Goal: Task Accomplishment & Management: Manage account settings

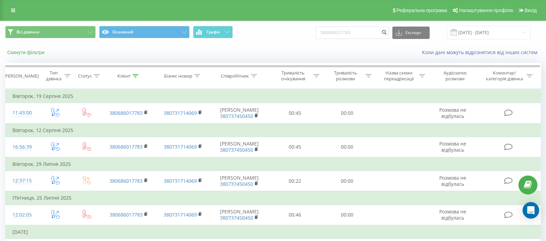
click at [34, 54] on button "Скинути фільтри" at bounding box center [26, 52] width 43 height 6
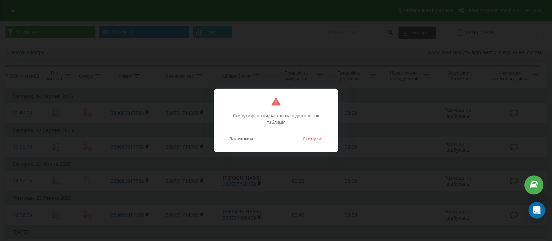
click at [321, 138] on button "Скинути" at bounding box center [312, 138] width 26 height 9
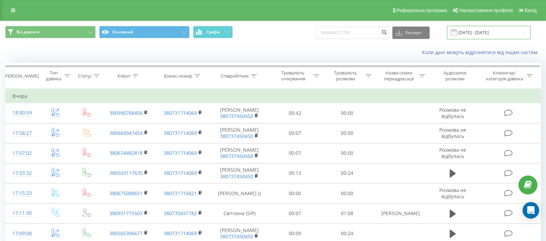
click at [497, 35] on input "19.06.2025 - 19.09.2025" at bounding box center [489, 32] width 84 height 13
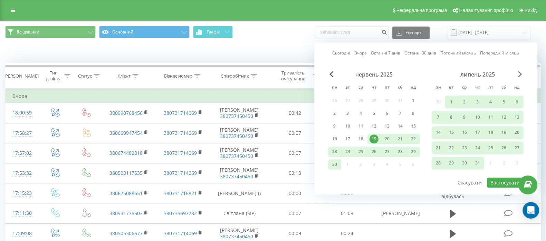
click at [518, 76] on span "Next Month" at bounding box center [520, 74] width 4 height 6
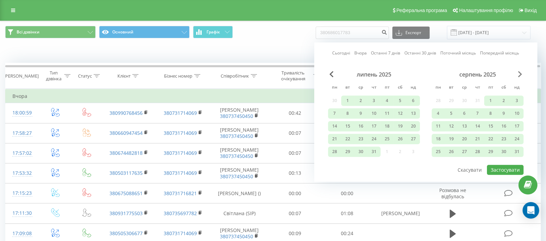
click at [518, 76] on span "Next Month" at bounding box center [520, 74] width 4 height 6
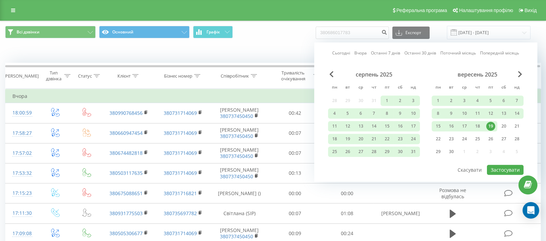
click at [494, 125] on div "19" at bounding box center [490, 126] width 9 height 9
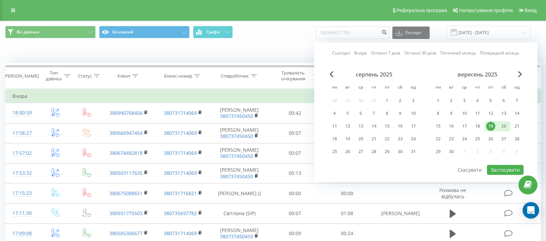
click at [505, 127] on div "20" at bounding box center [503, 126] width 9 height 9
click at [504, 171] on button "Застосувати" at bounding box center [505, 170] width 37 height 10
type input "19.09.2025 - 20.09.2025"
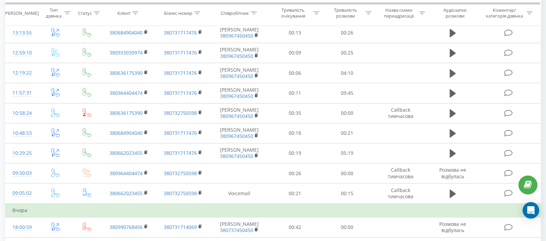
scroll to position [117, 0]
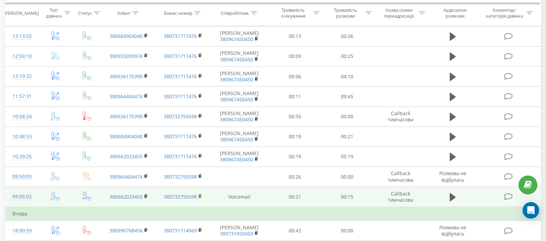
click at [200, 197] on rect at bounding box center [199, 196] width 2 height 3
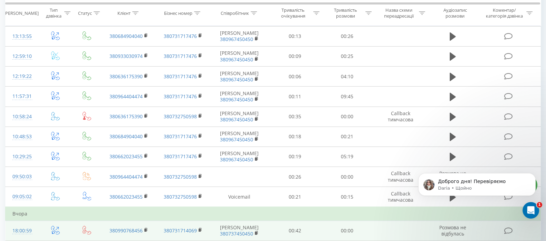
scroll to position [0, 0]
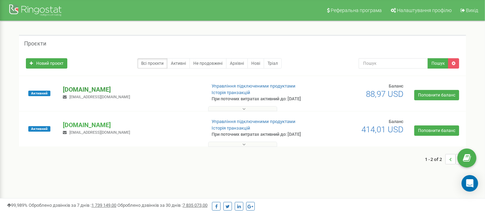
click at [80, 92] on p "[DOMAIN_NAME]" at bounding box center [131, 89] width 137 height 9
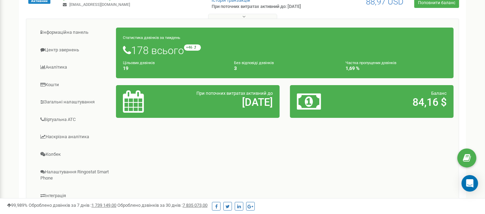
scroll to position [96, 0]
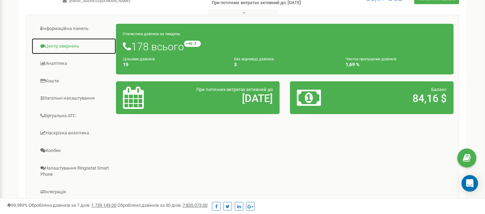
click at [64, 53] on link "Центр звернень" at bounding box center [73, 46] width 85 height 17
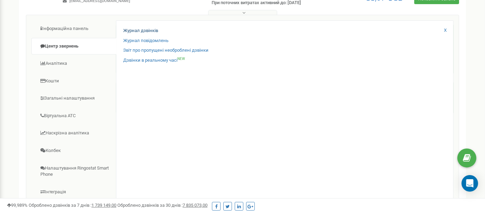
click at [145, 32] on div "Журнал дзвінків Журнал повідомлень Звіт про пропущені необроблені дзвінки Дзвін…" at bounding box center [285, 131] width 338 height 223
click at [145, 34] on link "Журнал дзвінків" at bounding box center [140, 31] width 35 height 7
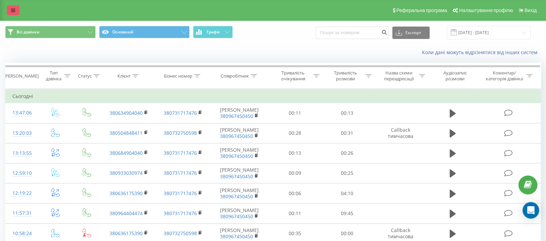
click at [11, 7] on link at bounding box center [13, 11] width 12 height 10
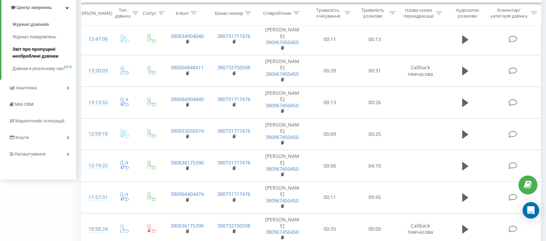
scroll to position [80, 0]
click at [27, 156] on span "Налаштування" at bounding box center [30, 153] width 33 height 5
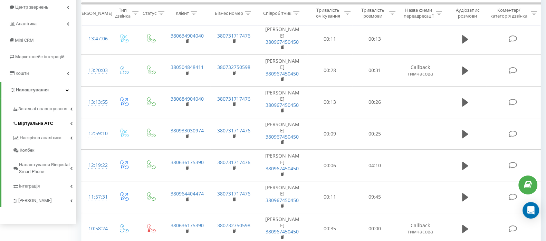
click at [41, 122] on span "Віртуальна АТС" at bounding box center [35, 123] width 35 height 7
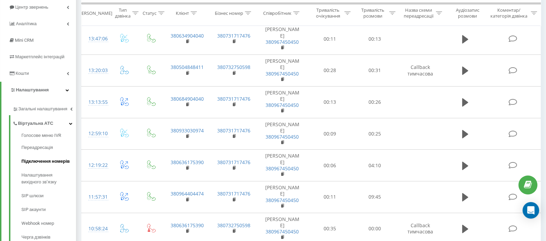
click at [37, 163] on span "Підключення номерів" at bounding box center [45, 161] width 48 height 7
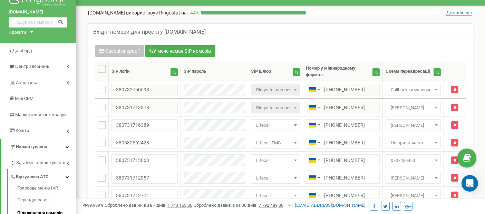
scroll to position [8, 0]
